Goal: Transaction & Acquisition: Subscribe to service/newsletter

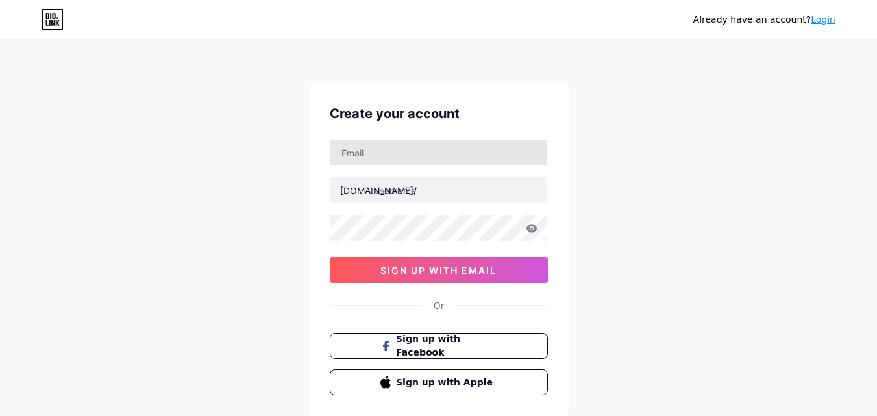
type input "[EMAIL_ADDRESS][DOMAIN_NAME]"
click at [367, 192] on div "bio.link/" at bounding box center [378, 191] width 77 height 14
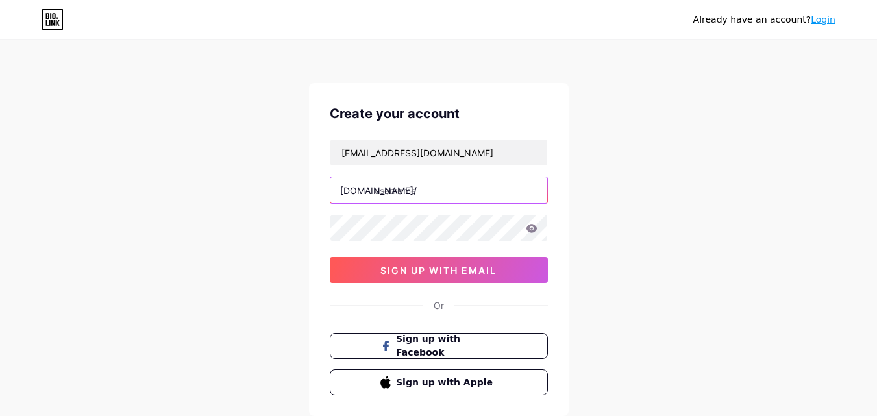
click at [412, 198] on input "text" at bounding box center [438, 190] width 217 height 26
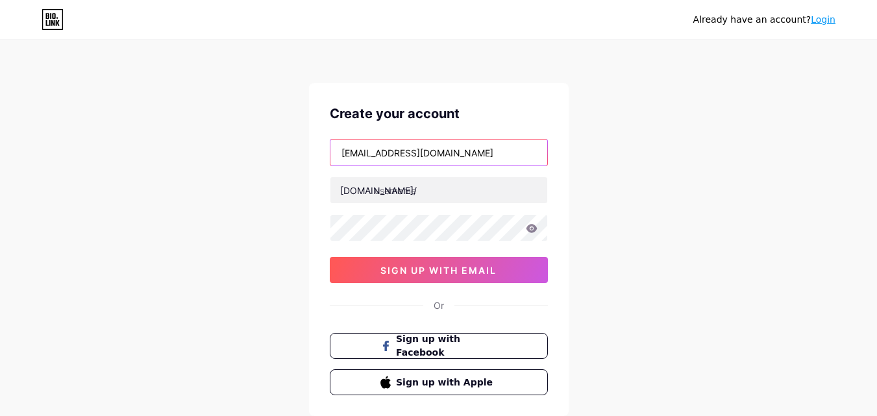
drag, startPoint x: 414, startPoint y: 153, endPoint x: 217, endPoint y: 154, distance: 197.2
click at [217, 153] on div "Already have an account? Login Create your account grammeproducts01@gmail.com b…" at bounding box center [438, 248] width 877 height 496
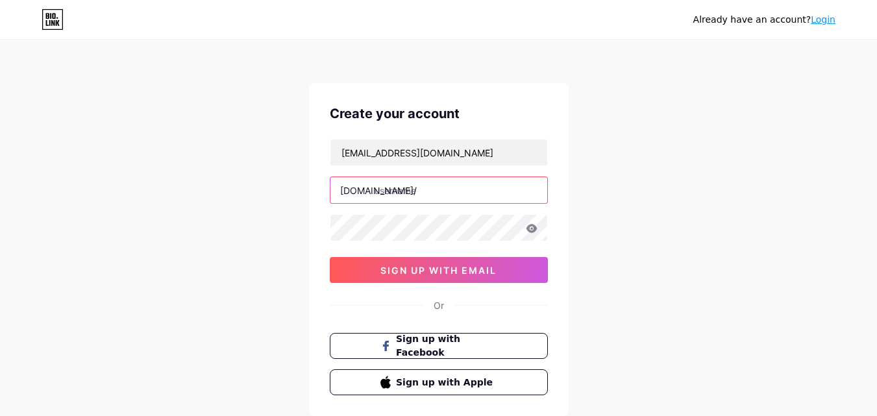
click at [428, 188] on input "text" at bounding box center [438, 190] width 217 height 26
paste input "grammeproducts"
type input "grammeproducts"
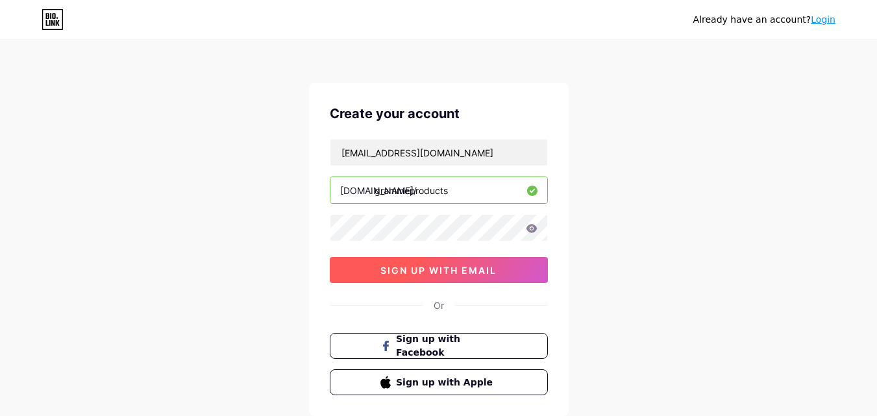
click at [431, 263] on button "sign up with email" at bounding box center [439, 270] width 218 height 26
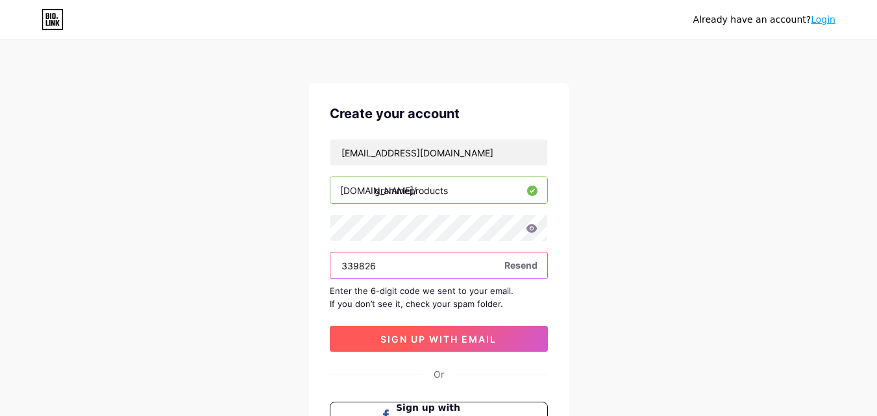
type input "339826"
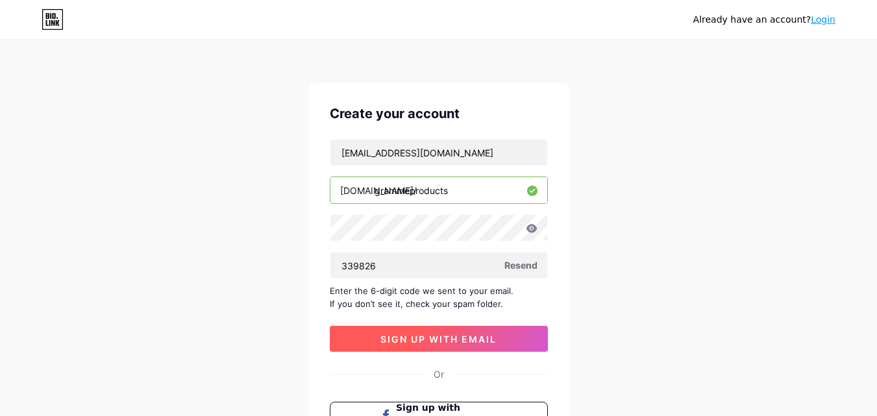
click at [480, 343] on span "sign up with email" at bounding box center [438, 338] width 116 height 11
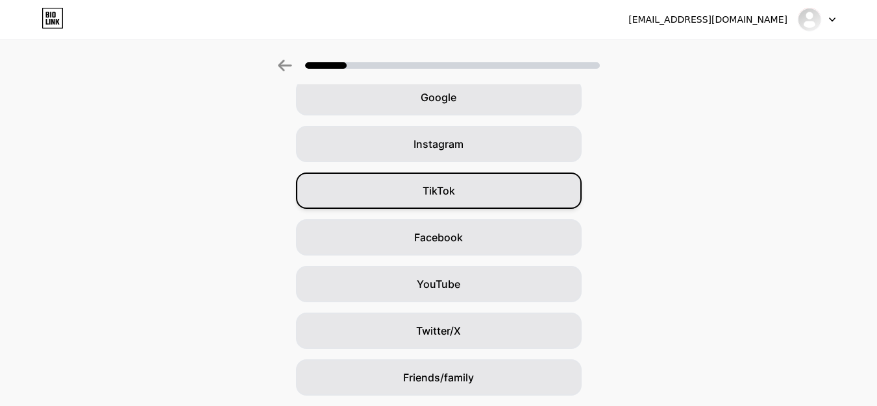
scroll to position [153, 0]
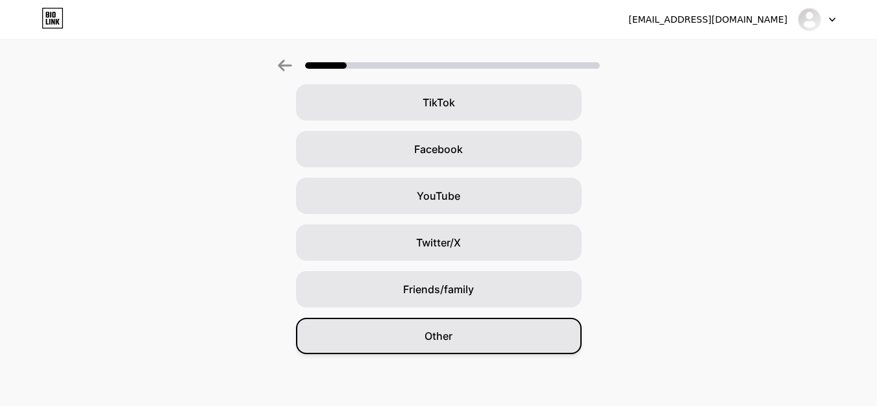
click at [463, 333] on div "Other" at bounding box center [438, 336] width 285 height 36
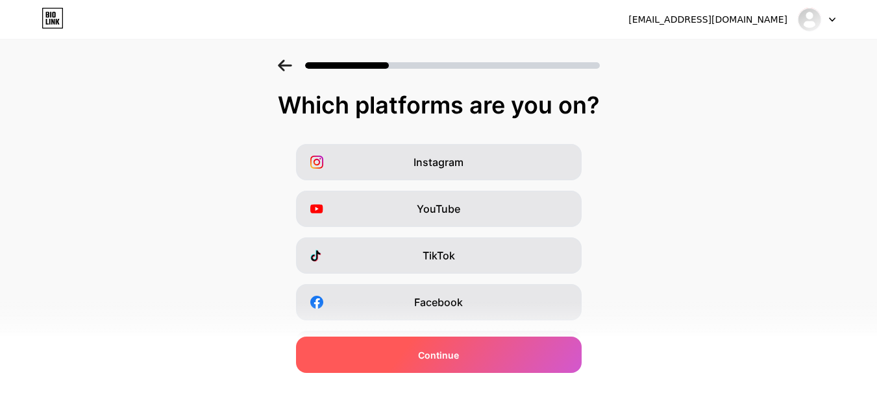
click at [459, 351] on span "Continue" at bounding box center [438, 355] width 41 height 14
click at [484, 359] on div "Continue" at bounding box center [438, 355] width 285 height 36
click at [431, 353] on span "Continue" at bounding box center [438, 355] width 41 height 14
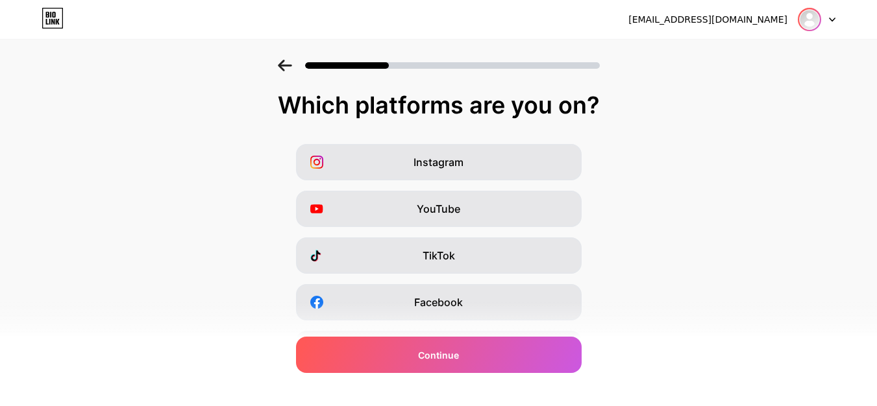
click at [819, 20] on img at bounding box center [809, 19] width 21 height 21
click at [829, 16] on div at bounding box center [816, 19] width 38 height 23
click at [832, 18] on icon at bounding box center [832, 20] width 6 height 5
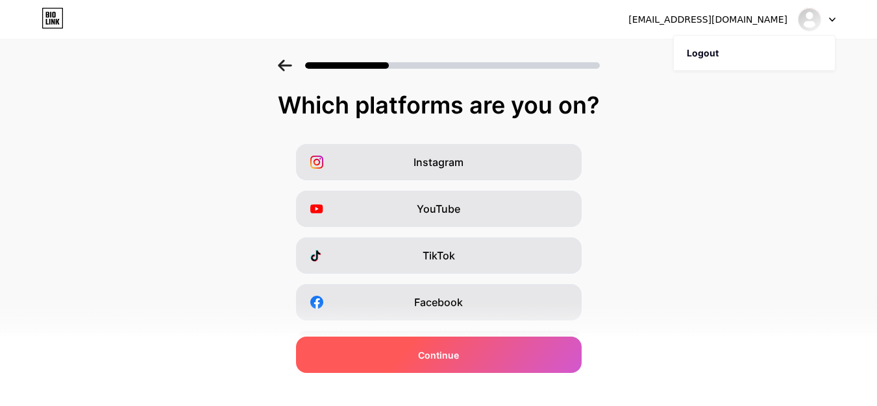
click at [419, 361] on div "Continue" at bounding box center [438, 355] width 285 height 36
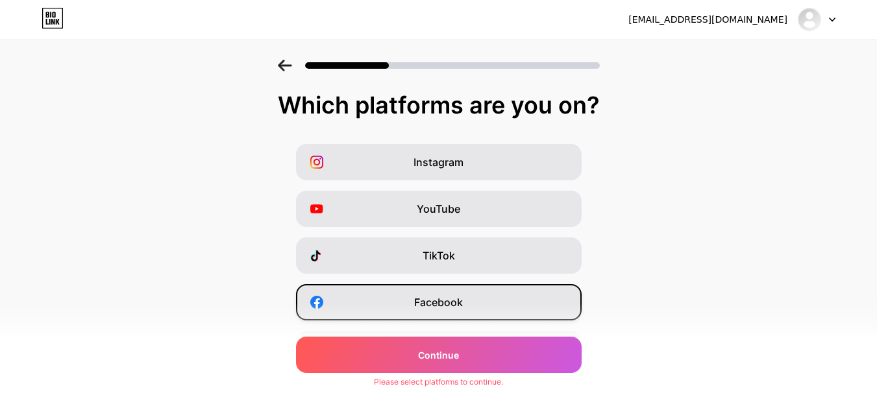
click at [448, 301] on span "Facebook" at bounding box center [438, 303] width 49 height 16
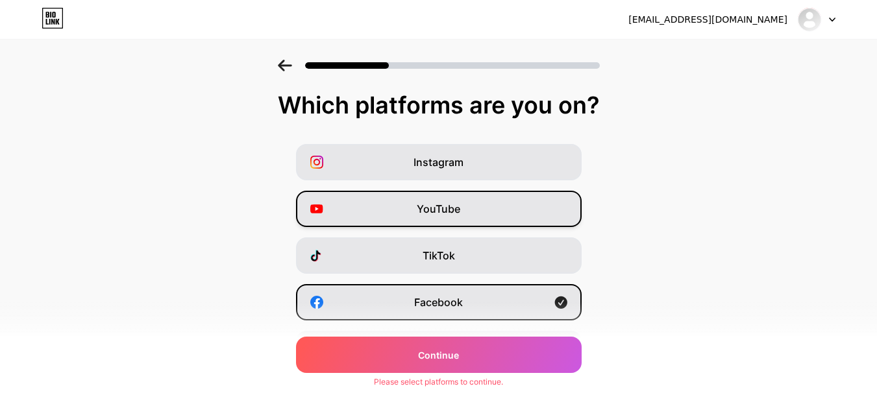
drag, startPoint x: 476, startPoint y: 254, endPoint x: 467, endPoint y: 210, distance: 45.6
click at [476, 252] on div "TikTok" at bounding box center [438, 255] width 285 height 36
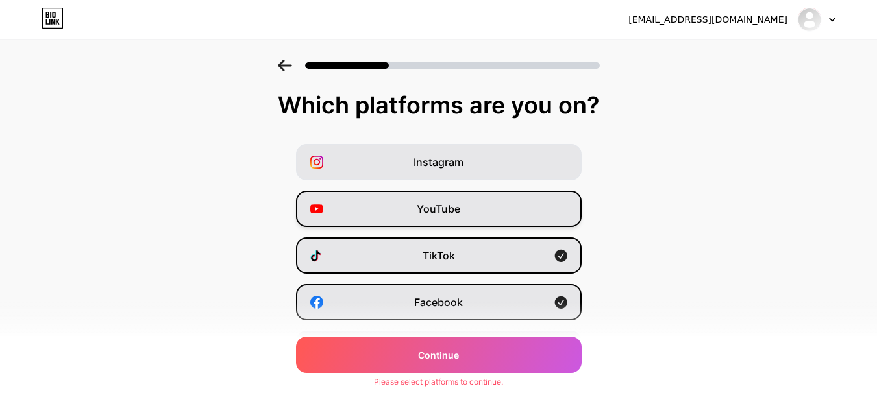
click at [464, 198] on div "YouTube" at bounding box center [438, 209] width 285 height 36
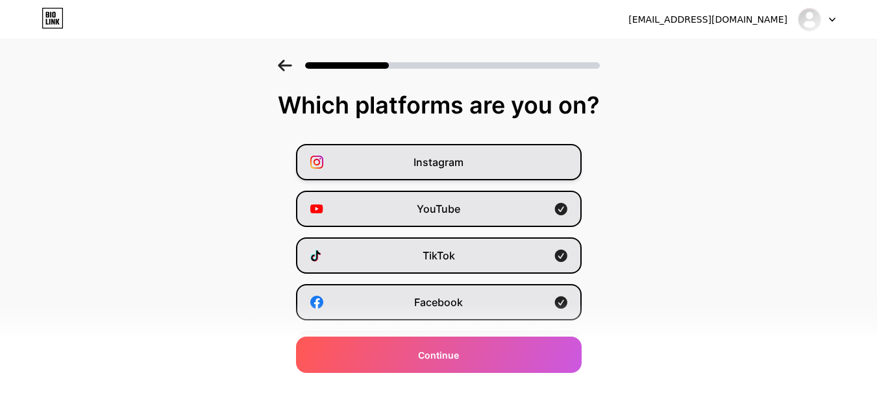
click at [469, 161] on div "Instagram" at bounding box center [438, 162] width 285 height 36
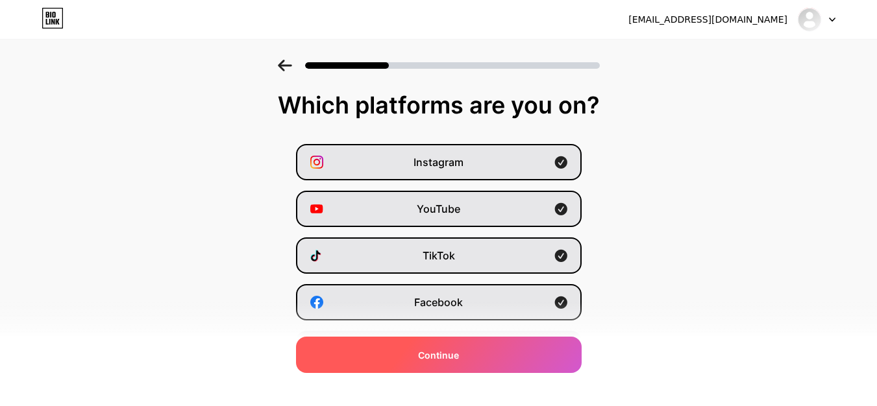
click at [459, 356] on span "Continue" at bounding box center [438, 355] width 41 height 14
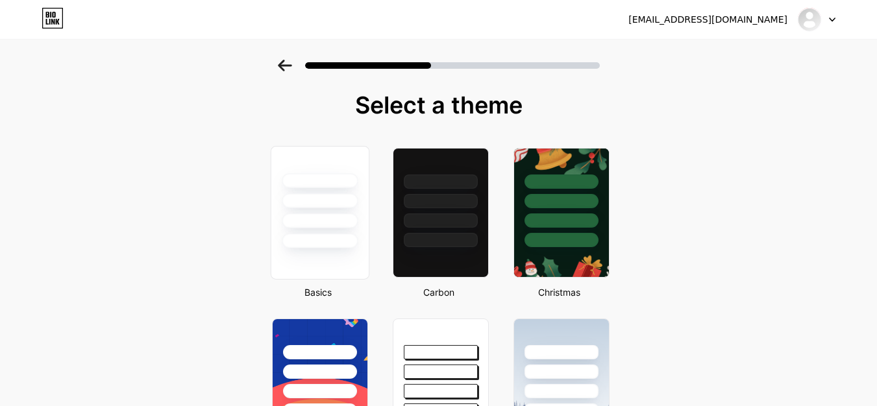
click at [350, 242] on div at bounding box center [320, 241] width 76 height 15
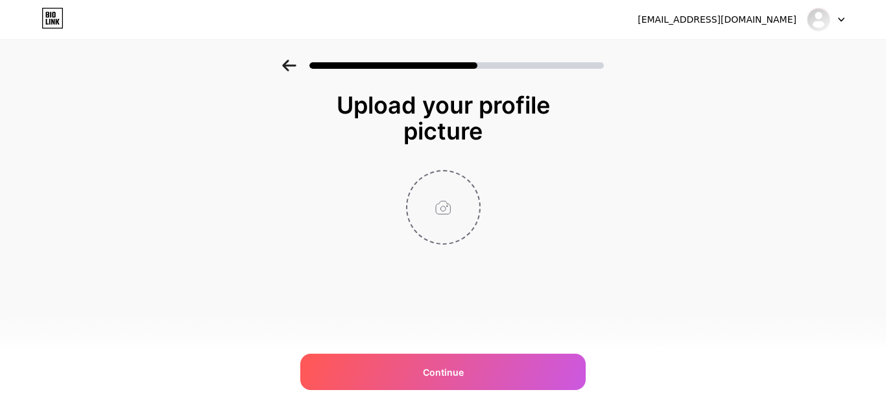
click at [448, 226] on input "file" at bounding box center [443, 207] width 72 height 72
type input "C:\fakepath\Untitled design (31) (1).png"
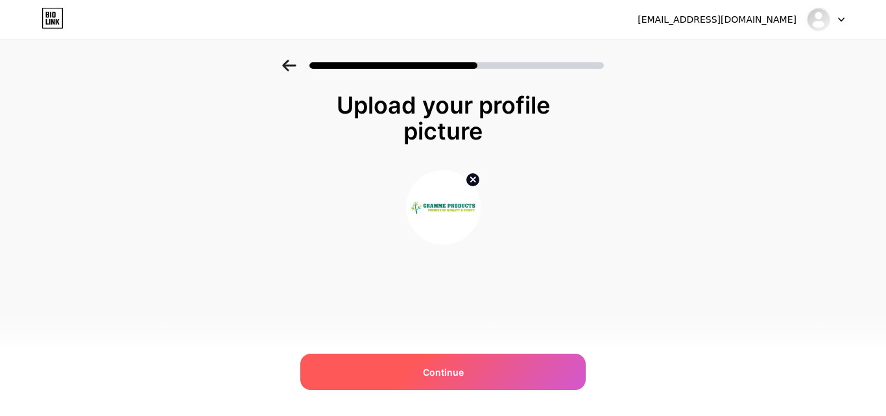
click at [526, 374] on div "Continue" at bounding box center [442, 372] width 285 height 36
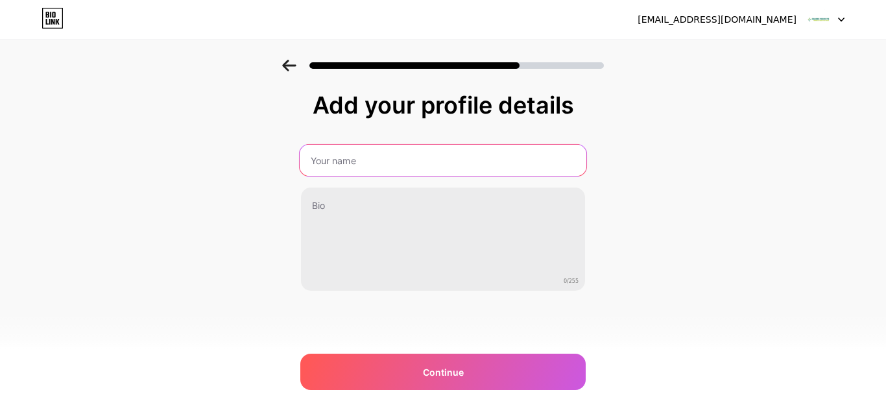
drag, startPoint x: 384, startPoint y: 161, endPoint x: 380, endPoint y: 171, distance: 11.3
click at [384, 161] on input "text" at bounding box center [443, 160] width 287 height 31
type input "Gramme Products"
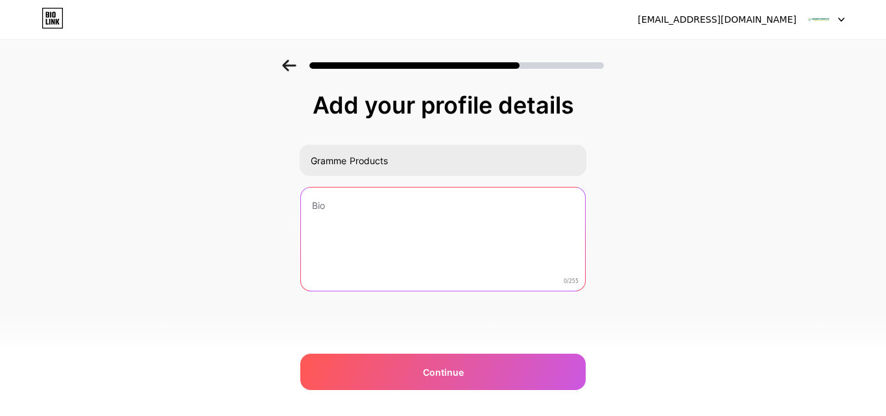
click at [341, 204] on textarea at bounding box center [443, 240] width 284 height 104
paste textarea "Gramme Products, founded in 1998, is a prominent name in India’s essential oils…"
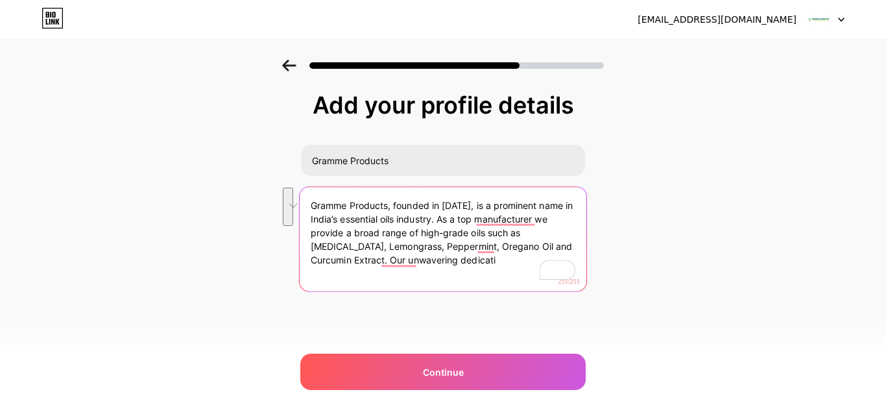
drag, startPoint x: 441, startPoint y: 219, endPoint x: 443, endPoint y: 254, distance: 35.1
click at [443, 254] on textarea "Gramme Products, founded in 1998, is a prominent name in India’s essential oils…" at bounding box center [443, 240] width 287 height 106
click at [453, 285] on textarea "Gramme Products, founded in 1998, is a prominent name in India’s essential oils…" at bounding box center [443, 240] width 287 height 106
drag, startPoint x: 440, startPoint y: 265, endPoint x: 279, endPoint y: 272, distance: 161.0
click at [280, 267] on div "Add your profile details Gramme Products Gramme Products, founded in 1998, is a…" at bounding box center [443, 208] width 886 height 297
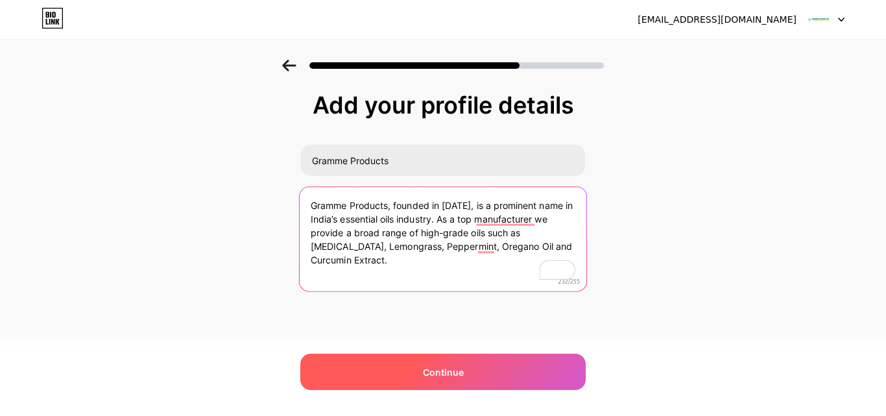
type textarea "Gramme Products, founded in 1998, is a prominent name in India’s essential oils…"
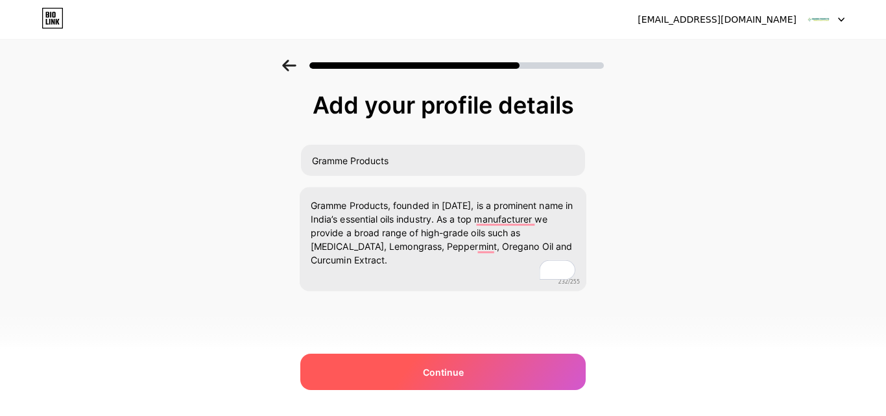
click at [459, 374] on span "Continue" at bounding box center [443, 372] width 41 height 14
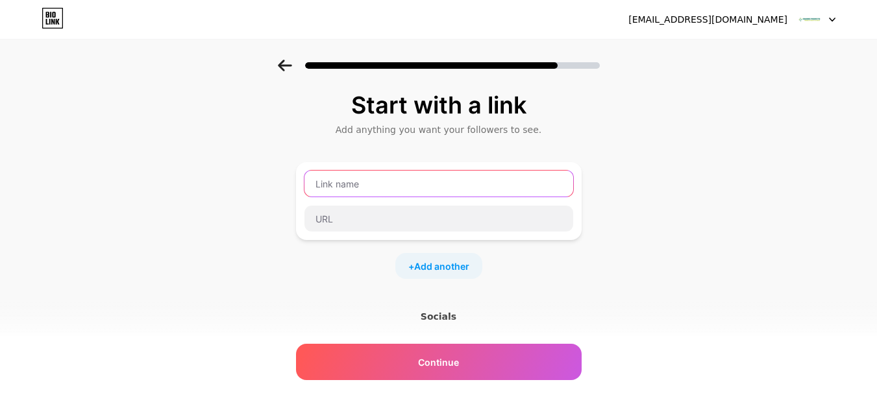
click at [335, 183] on input "text" at bounding box center [438, 184] width 269 height 26
paste input "https://www.grammeproducts.com/"
type input "https://www.grammeproducts.com/"
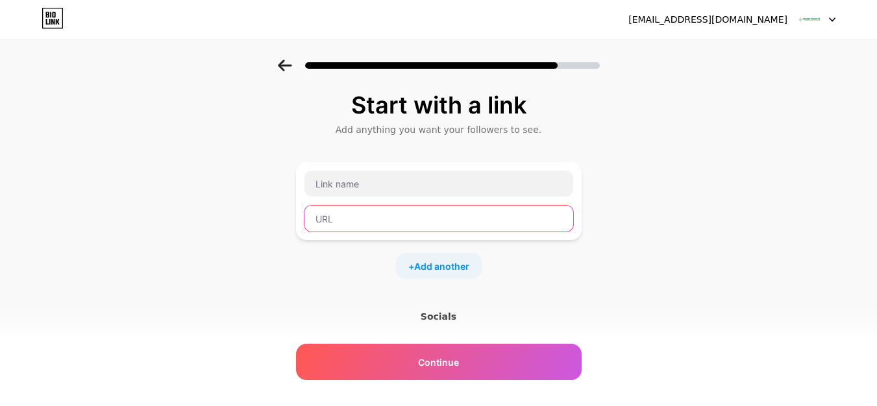
click at [363, 217] on input "text" at bounding box center [438, 219] width 269 height 26
paste input "https://www.grammeproducts.com/"
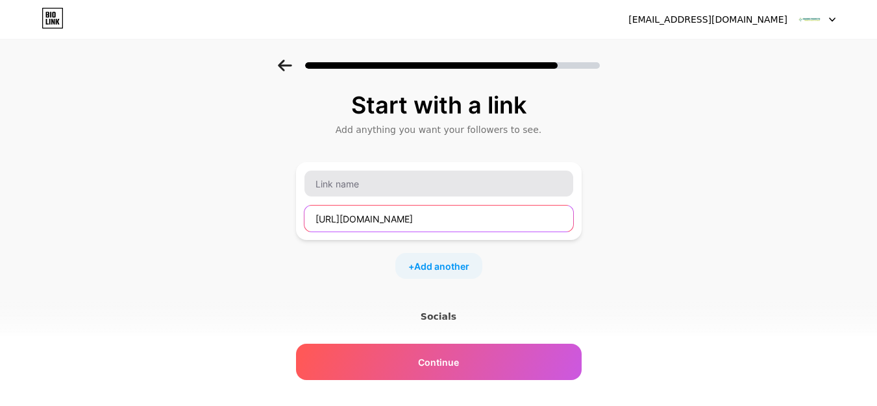
type input "https://www.grammeproducts.com/"
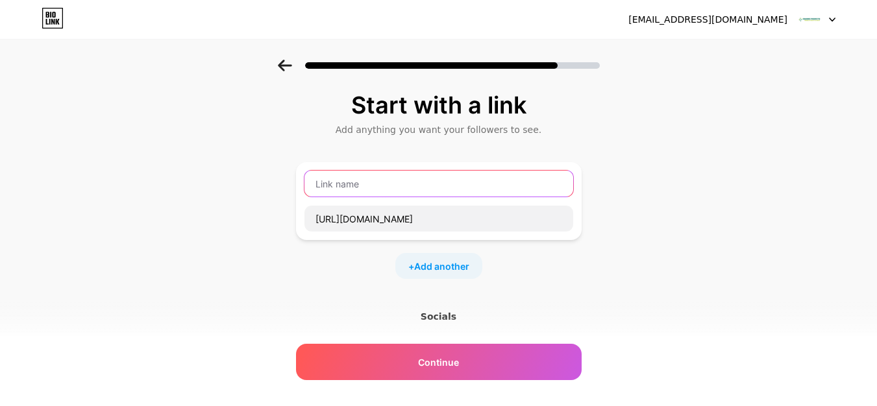
click at [361, 188] on input "text" at bounding box center [438, 184] width 269 height 26
type input "Website"
click at [469, 263] on span "Add another" at bounding box center [441, 267] width 55 height 14
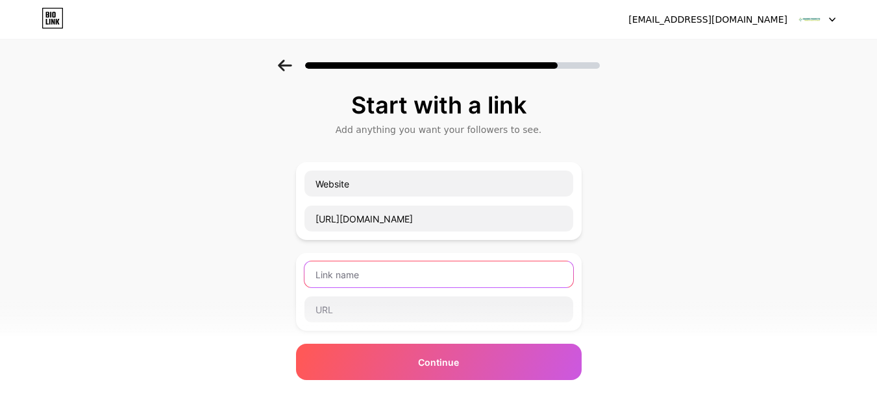
click at [446, 261] on input "text" at bounding box center [438, 274] width 269 height 26
paste input "https://www.facebook.com/indianessentialoilsexporter"
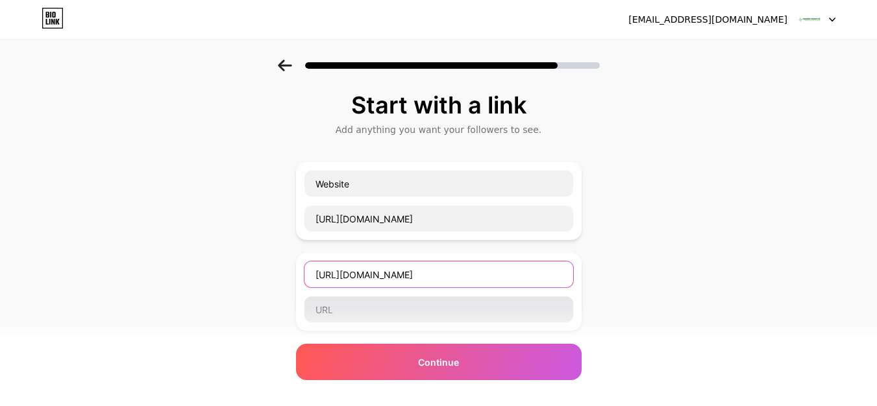
type input "https://www.facebook.com/indianessentialoilsexporter"
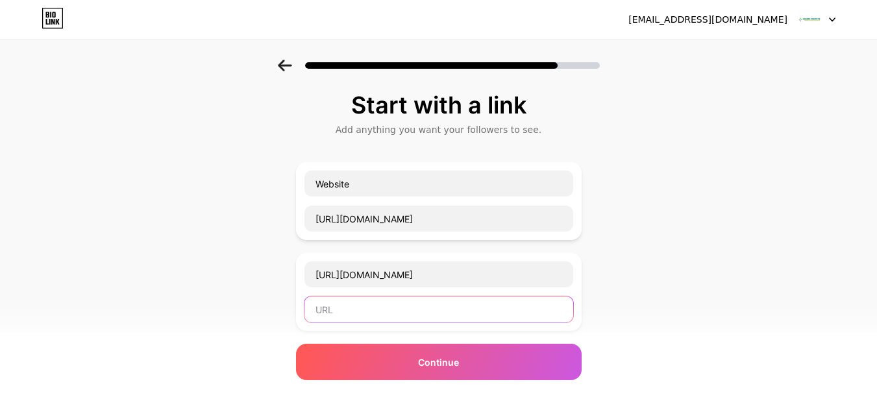
click at [345, 305] on input "text" at bounding box center [438, 310] width 269 height 26
paste input "https://www.facebook.com/indianessentialoilsexporter"
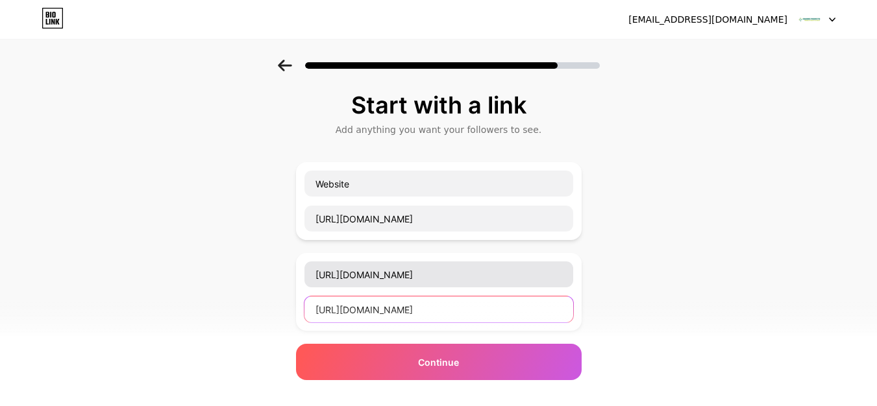
type input "https://www.facebook.com/indianessentialoilsexporter"
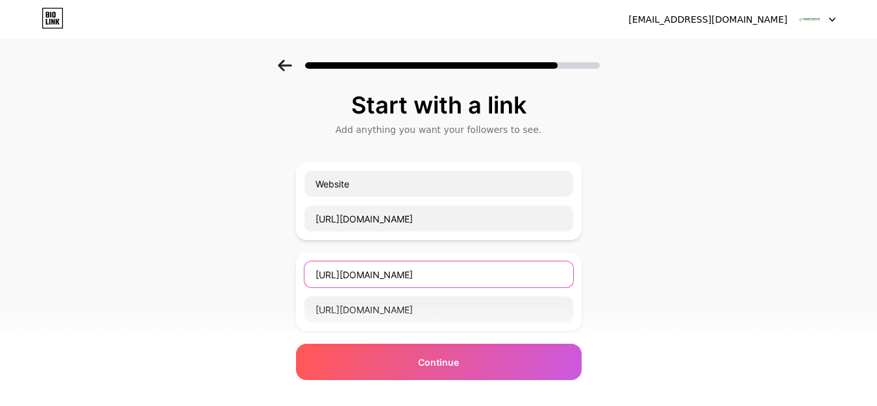
click at [376, 284] on input "https://www.facebook.com/indianessentialoilsexporter" at bounding box center [438, 274] width 269 height 26
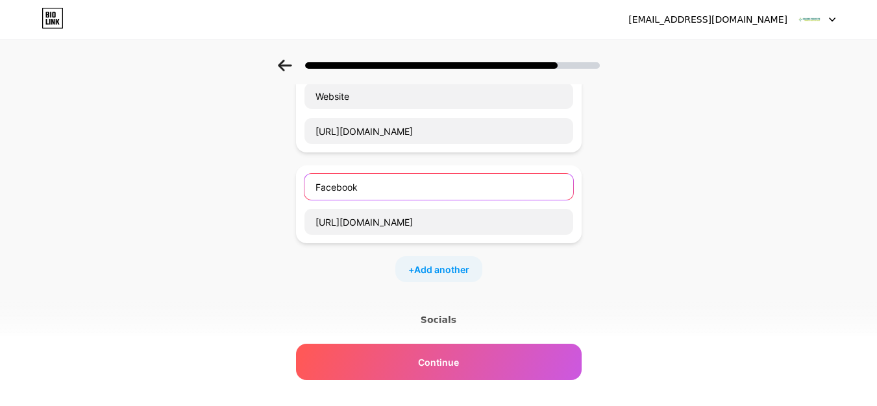
scroll to position [195, 0]
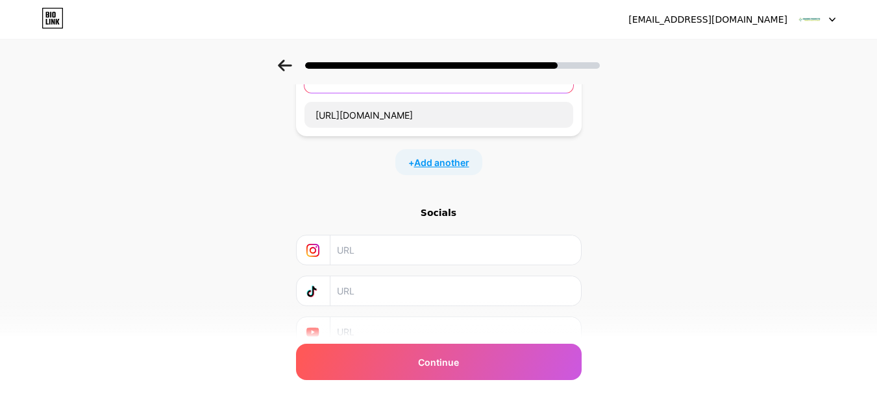
type input "Facebook"
click at [434, 163] on span "Add another" at bounding box center [441, 163] width 55 height 14
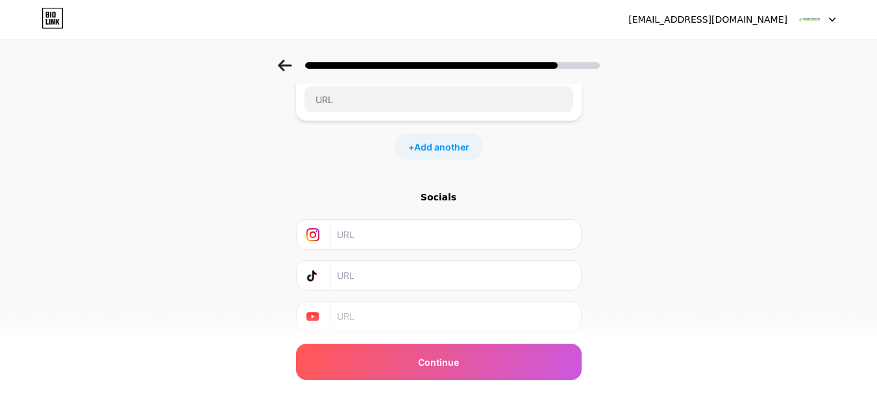
scroll to position [278, 0]
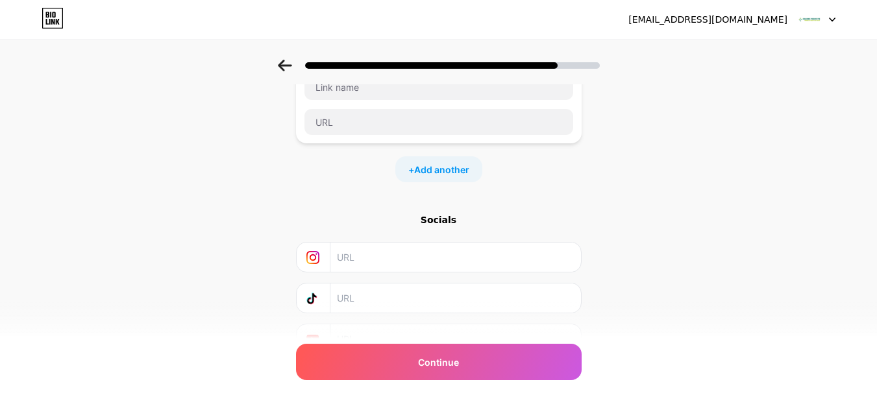
click at [395, 260] on input "text" at bounding box center [455, 257] width 236 height 29
paste input "https://www.instagram.com/grammeproducts/"
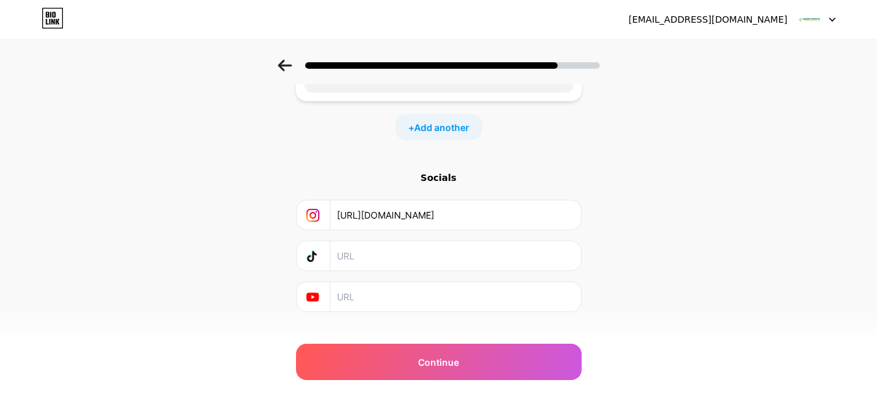
scroll to position [343, 0]
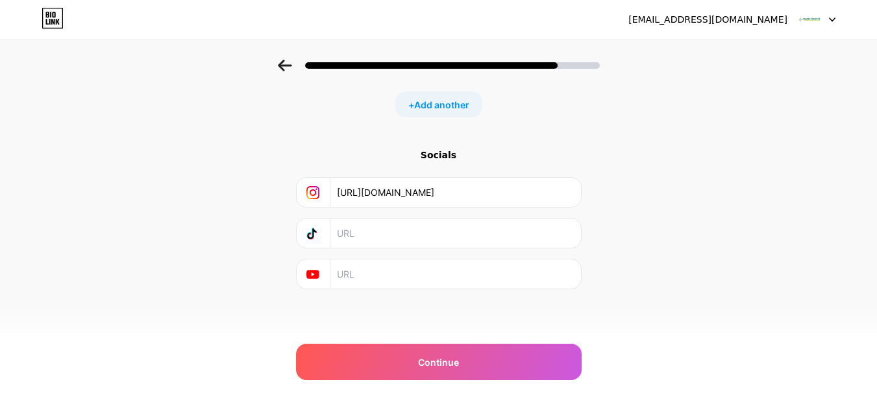
type input "https://www.instagram.com/grammeproducts/"
click at [381, 282] on input "text" at bounding box center [455, 274] width 236 height 29
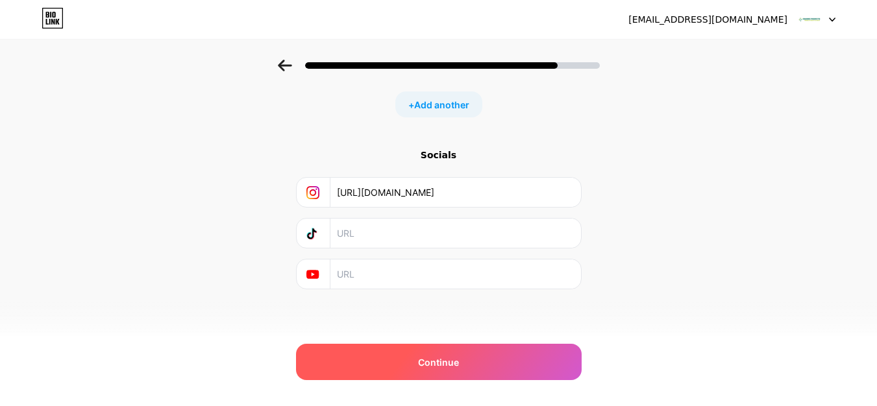
click at [450, 361] on span "Continue" at bounding box center [438, 363] width 41 height 14
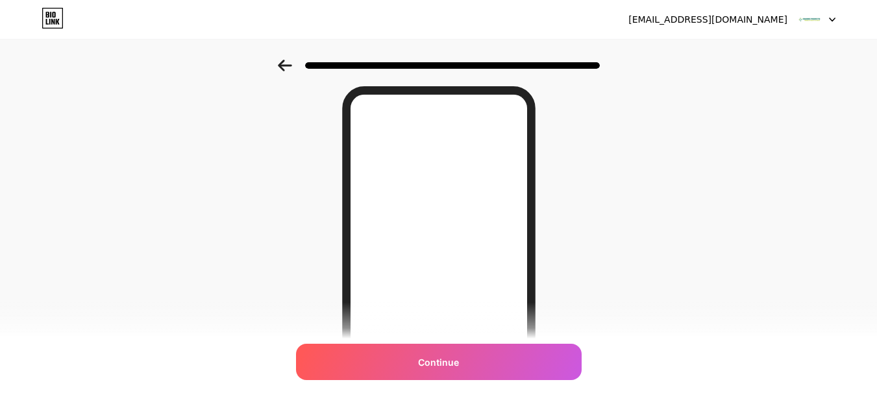
scroll to position [130, 0]
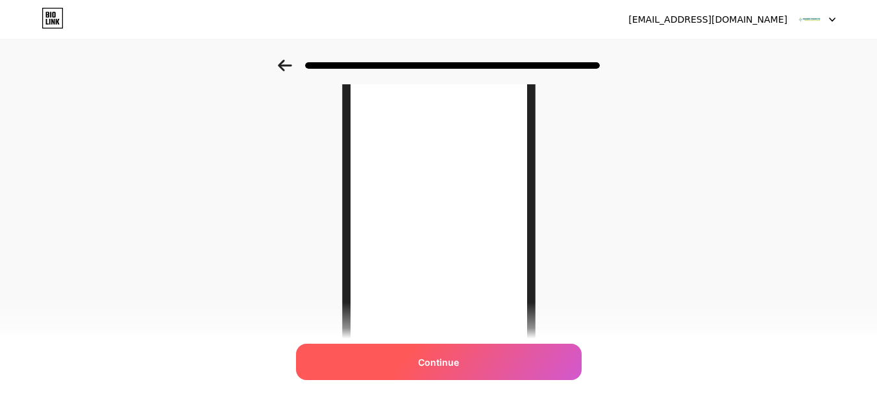
click at [445, 369] on div "Continue" at bounding box center [438, 362] width 285 height 36
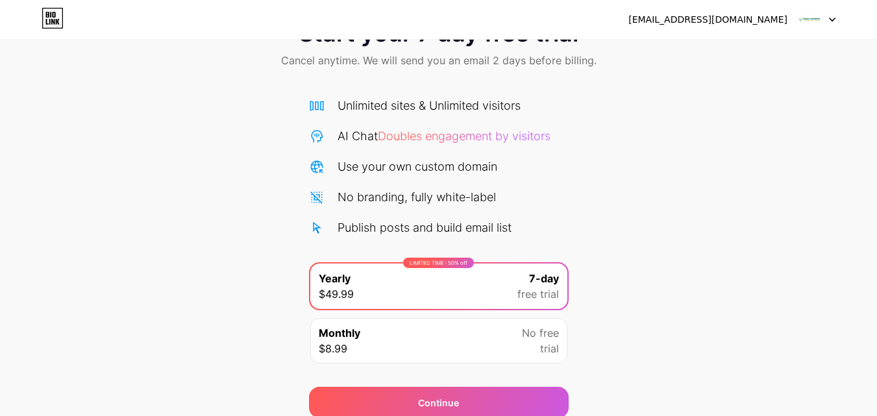
scroll to position [106, 0]
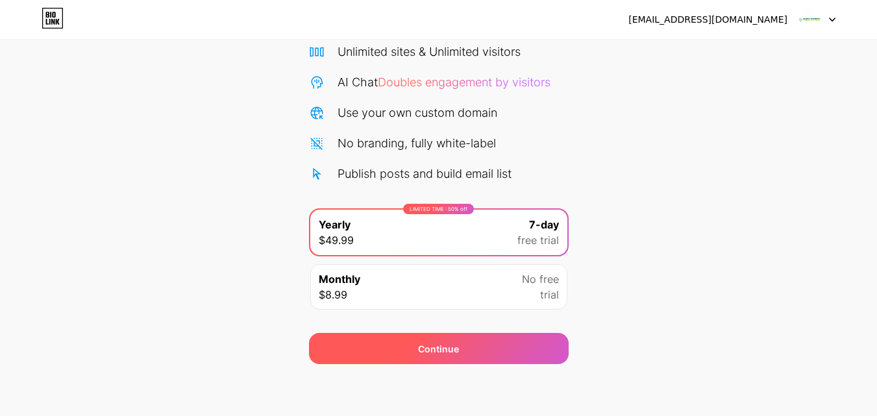
drag, startPoint x: 544, startPoint y: 358, endPoint x: 556, endPoint y: 370, distance: 17.0
click at [544, 358] on div "Continue" at bounding box center [439, 348] width 260 height 31
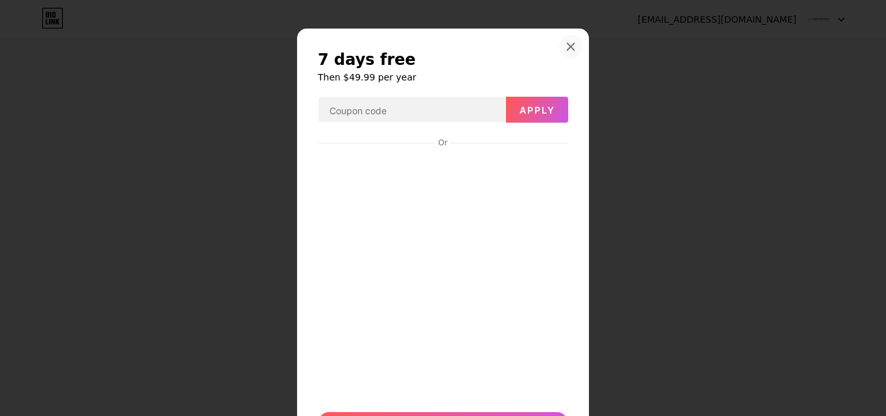
click at [566, 53] on div at bounding box center [570, 46] width 23 height 23
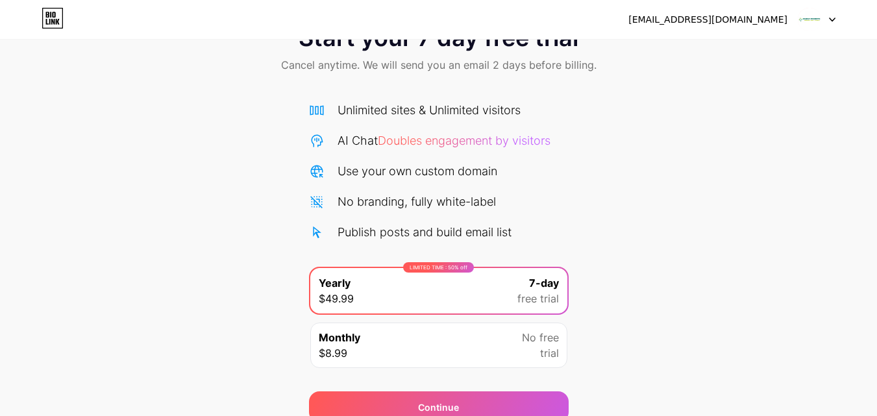
scroll to position [0, 0]
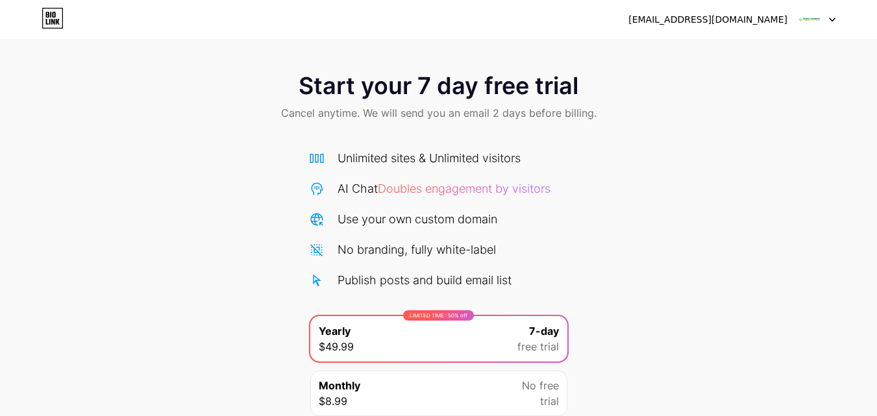
click at [824, 23] on div at bounding box center [816, 19] width 38 height 23
click at [809, 19] on img at bounding box center [809, 19] width 25 height 25
click at [709, 18] on div "[EMAIL_ADDRESS][DOMAIN_NAME]" at bounding box center [707, 20] width 159 height 14
click at [730, 22] on div "[EMAIL_ADDRESS][DOMAIN_NAME]" at bounding box center [707, 20] width 159 height 14
click at [731, 22] on div "[EMAIL_ADDRESS][DOMAIN_NAME]" at bounding box center [707, 20] width 159 height 14
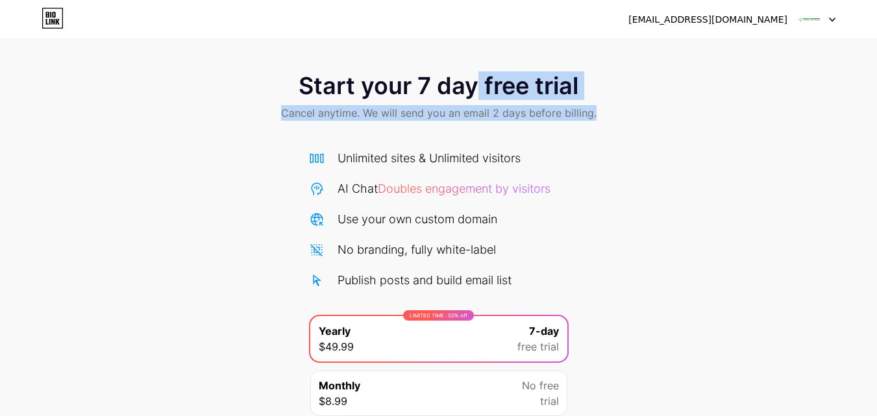
drag, startPoint x: 479, startPoint y: 90, endPoint x: 707, endPoint y: 90, distance: 227.7
click at [707, 90] on div "Start your 7 day free trial Cancel anytime. We will send you an email 2 days be…" at bounding box center [438, 98] width 877 height 77
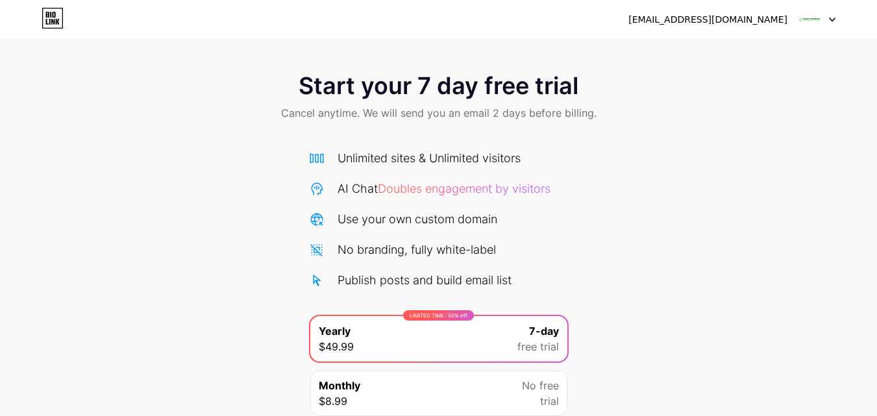
click at [672, 253] on div "Start your 7 day free trial Cancel anytime. We will send you an email 2 days be…" at bounding box center [438, 265] width 877 height 411
click at [544, 335] on span "7-day" at bounding box center [544, 331] width 30 height 16
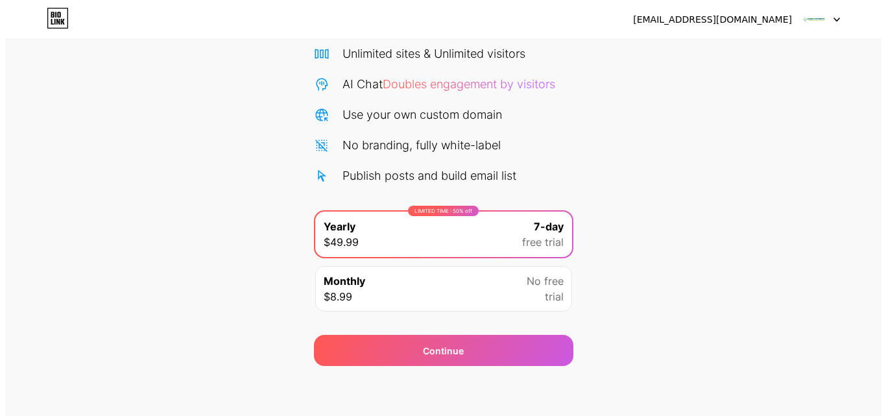
scroll to position [106, 0]
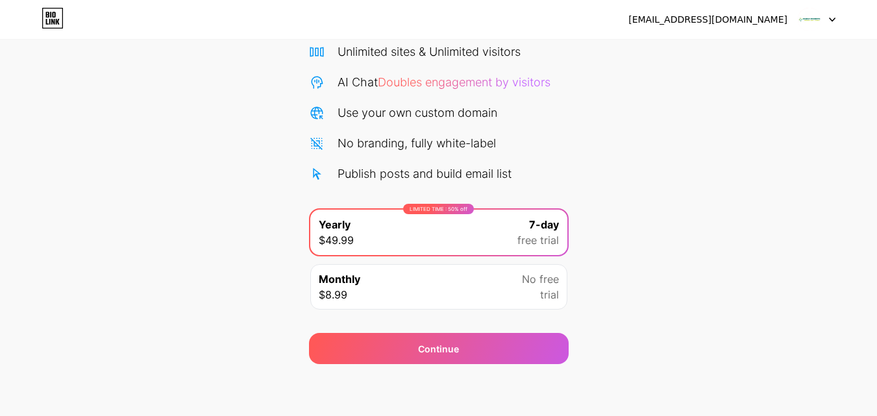
click at [433, 240] on div "LIMITED TIME : 50% off Yearly $49.99 7-day free trial" at bounding box center [438, 232] width 257 height 45
click at [443, 371] on div "grammeproducts01@gmail.com Logout Link Copied Start your 7 day free trial Cance…" at bounding box center [438, 155] width 877 height 522
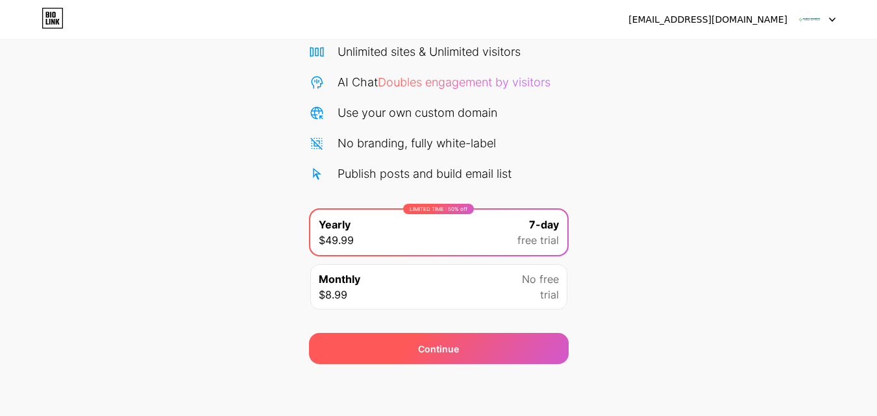
click at [433, 350] on span "Continue" at bounding box center [438, 349] width 41 height 14
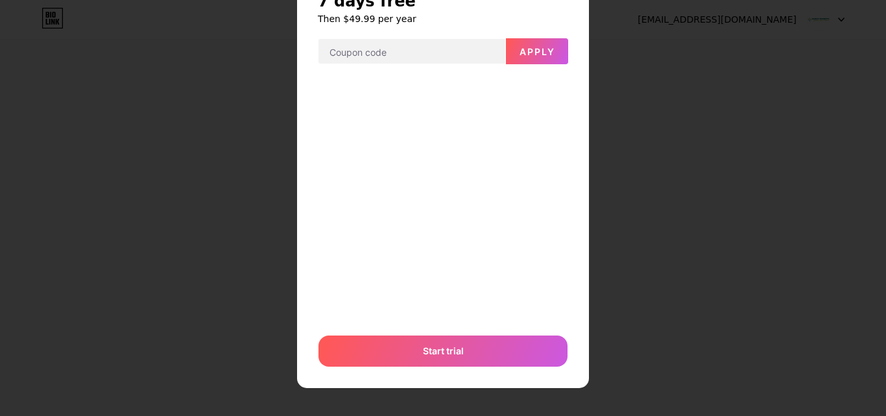
scroll to position [59, 0]
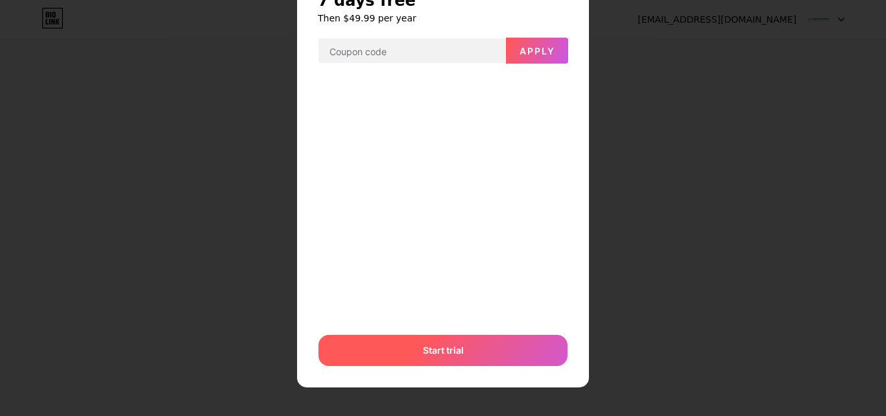
click at [464, 355] on div "Start trial" at bounding box center [443, 350] width 249 height 31
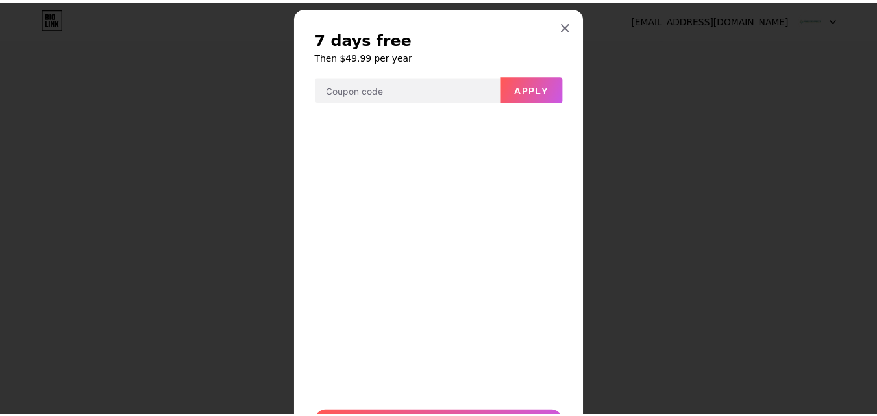
scroll to position [0, 0]
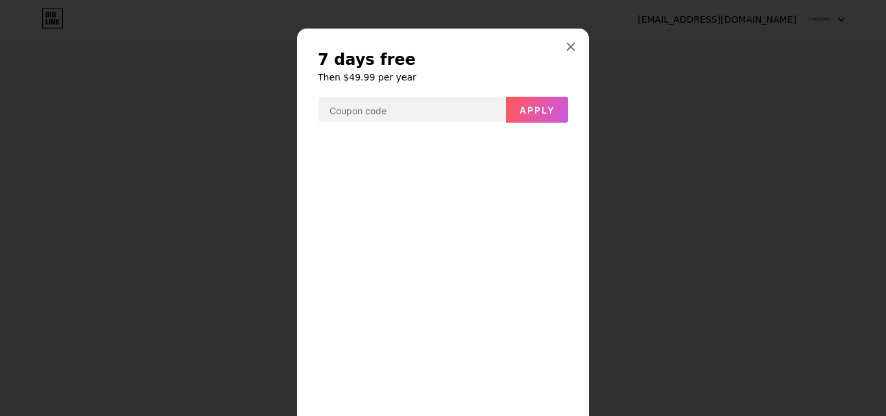
click at [568, 40] on div at bounding box center [570, 46] width 23 height 23
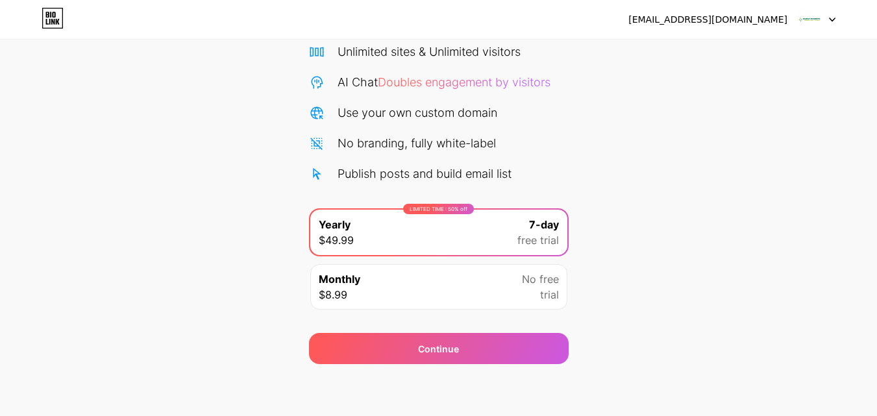
click at [801, 19] on img at bounding box center [809, 19] width 25 height 25
click at [716, 10] on div "[EMAIL_ADDRESS][DOMAIN_NAME]" at bounding box center [731, 19] width 207 height 23
click at [716, 17] on div "[EMAIL_ADDRESS][DOMAIN_NAME]" at bounding box center [707, 20] width 159 height 14
click at [714, 19] on div "[EMAIL_ADDRESS][DOMAIN_NAME]" at bounding box center [707, 20] width 159 height 14
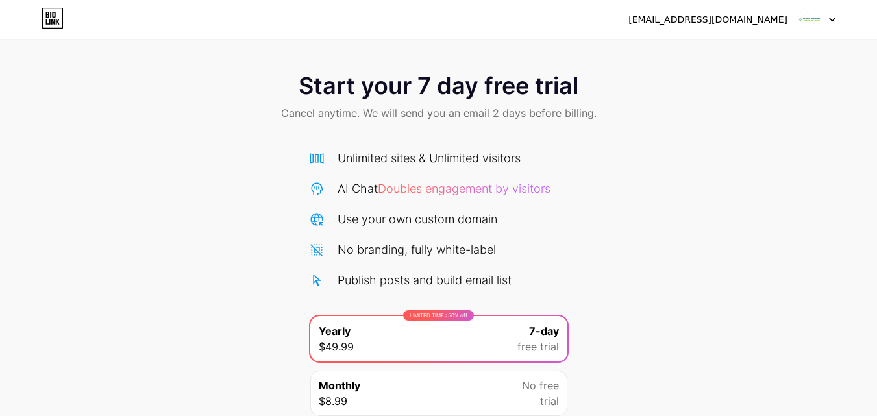
click at [766, 18] on div "[EMAIL_ADDRESS][DOMAIN_NAME]" at bounding box center [707, 20] width 159 height 14
